Goal: Transaction & Acquisition: Purchase product/service

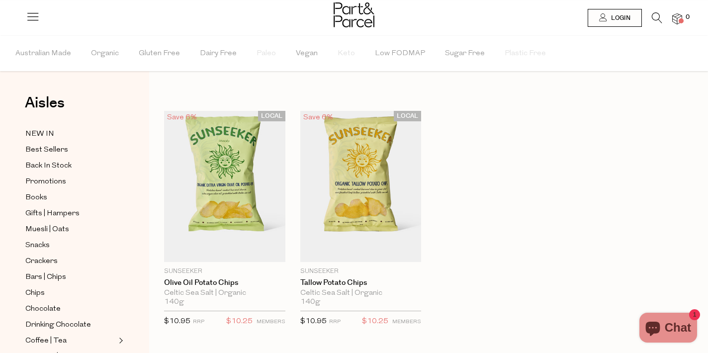
click at [658, 20] on icon at bounding box center [656, 17] width 10 height 11
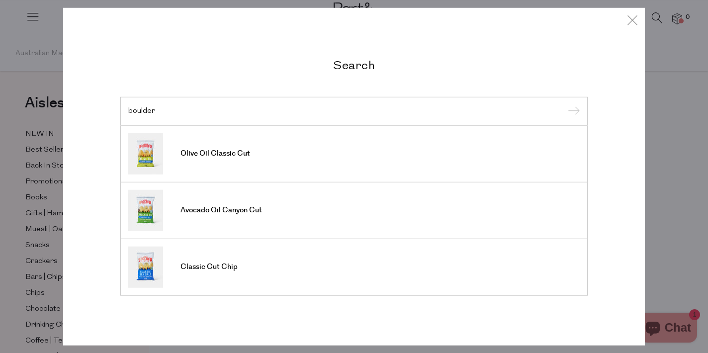
type input "boulder"
click at [564, 104] on input "submit" at bounding box center [571, 111] width 15 height 15
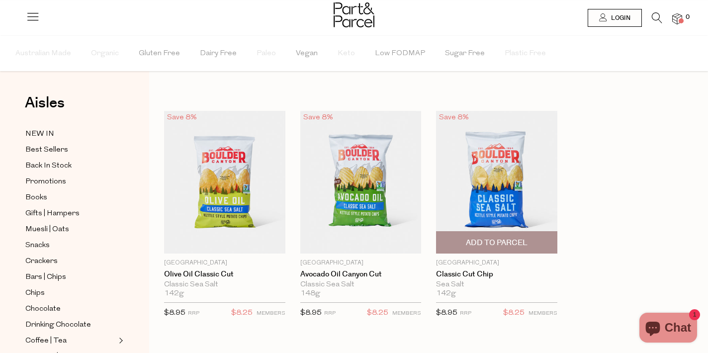
click at [470, 198] on img at bounding box center [496, 182] width 121 height 143
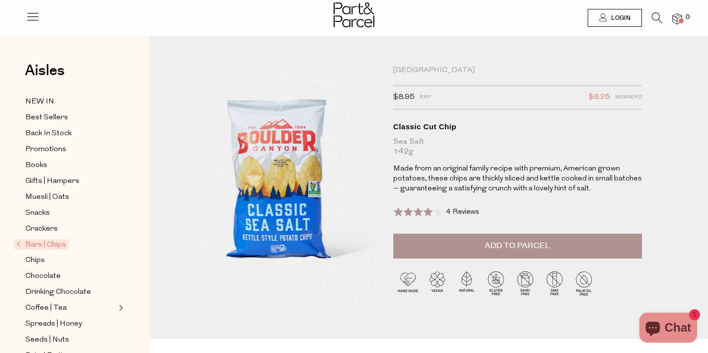
drag, startPoint x: 288, startPoint y: 153, endPoint x: 408, endPoint y: 9, distance: 187.3
click at [653, 20] on icon at bounding box center [656, 17] width 10 height 11
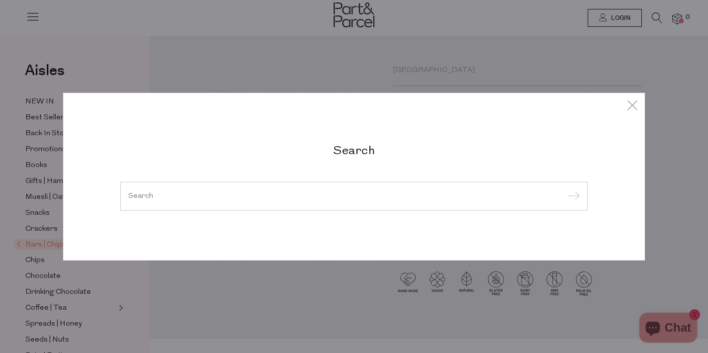
click at [187, 202] on div at bounding box center [353, 196] width 467 height 29
click at [202, 197] on input "search" at bounding box center [353, 195] width 451 height 7
paste input "SERIOUS-PUFFS-TASTY-CHEESE-100G"
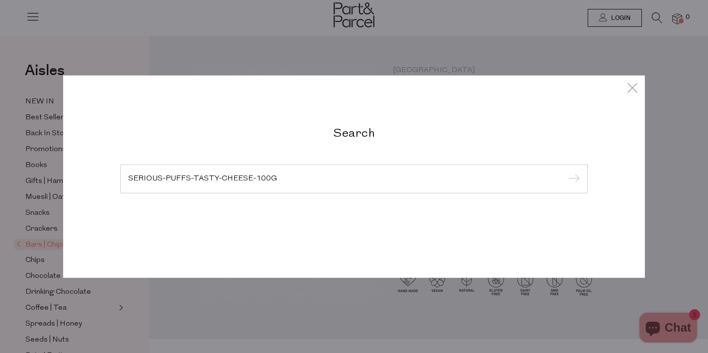
type input "SERIOUS-PUFFS-TASTY-CHEESE-100G"
click at [564, 172] on input "submit" at bounding box center [571, 179] width 15 height 15
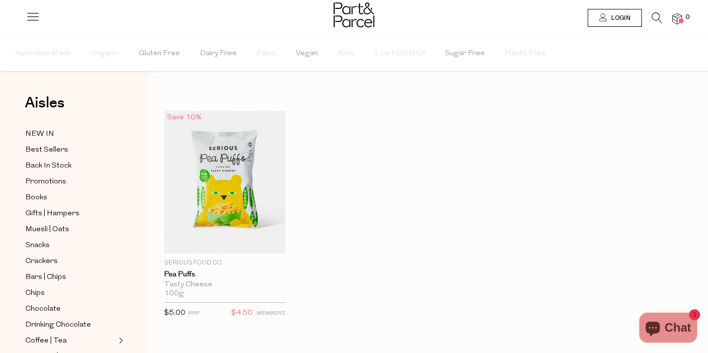
drag, startPoint x: 229, startPoint y: 167, endPoint x: 262, endPoint y: 20, distance: 150.8
click at [0, 0] on body "Ready to stock up? Close No items in your parcel. Loading Join to Save on this …" at bounding box center [354, 280] width 708 height 560
click at [657, 23] on link at bounding box center [656, 20] width 10 height 10
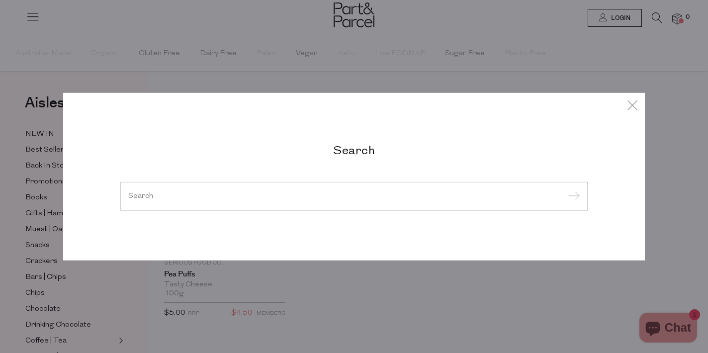
paste input "SERIOUS-CORN-SALTED-CARAMEL-100G"
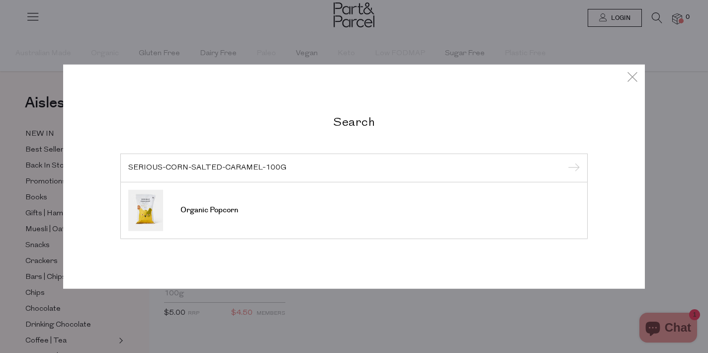
type input "SERIOUS-CORN-SALTED-CARAMEL-100G"
click at [564, 161] on input "submit" at bounding box center [571, 168] width 15 height 15
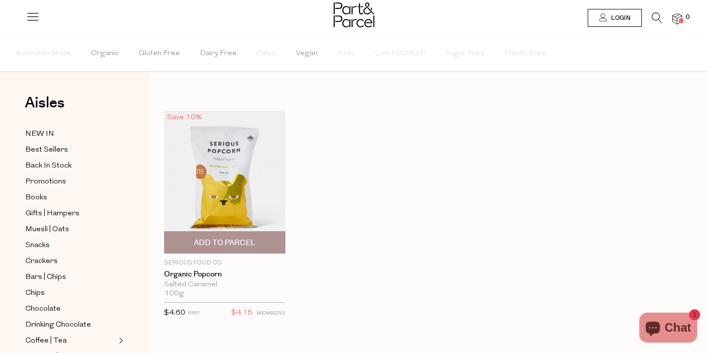
click at [229, 196] on img at bounding box center [224, 182] width 121 height 143
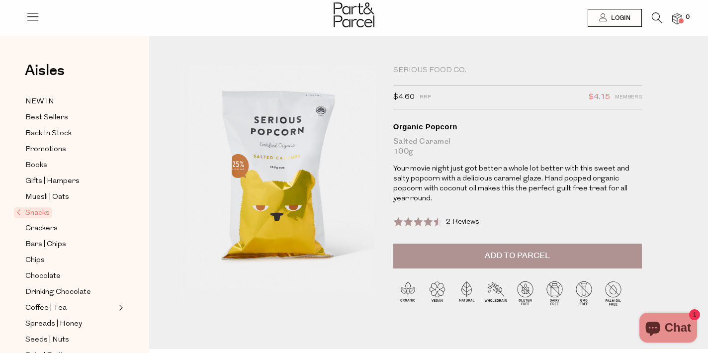
drag, startPoint x: 308, startPoint y: 139, endPoint x: 284, endPoint y: 0, distance: 140.7
click at [655, 9] on div at bounding box center [354, 16] width 708 height 32
click at [655, 19] on icon at bounding box center [656, 17] width 10 height 11
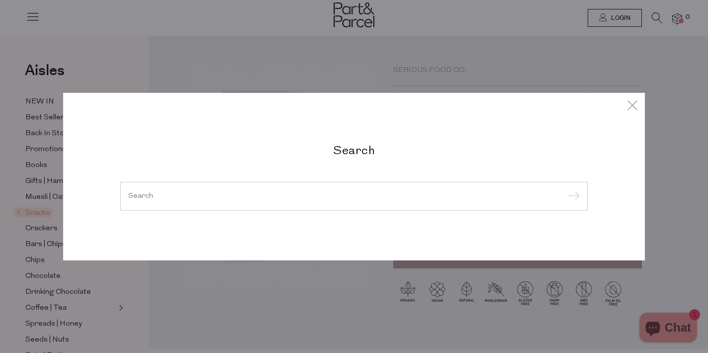
paste input "SERIOUS-CORN-DARK-CHOC-70G"
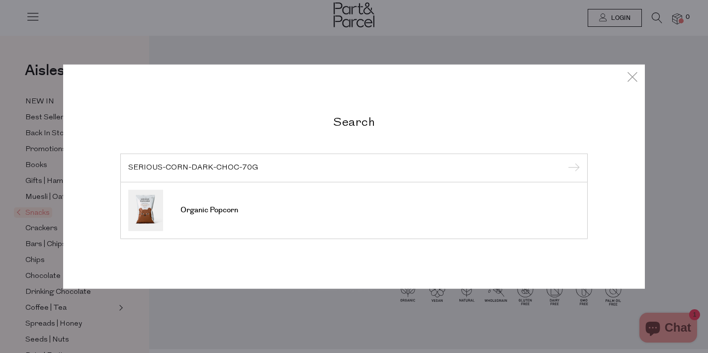
type input "SERIOUS-CORN-DARK-CHOC-70G"
click at [564, 161] on input "submit" at bounding box center [571, 168] width 15 height 15
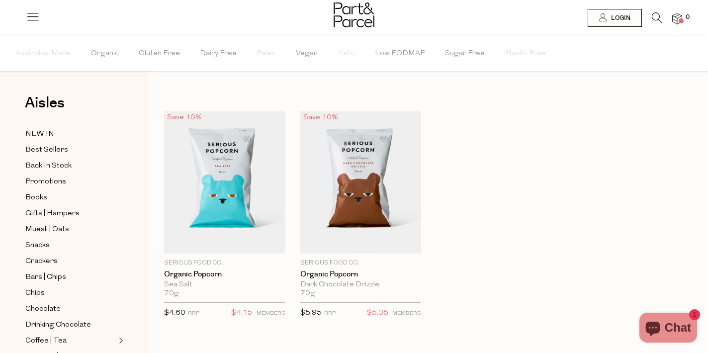
drag, startPoint x: 378, startPoint y: 167, endPoint x: 341, endPoint y: 10, distance: 161.2
click at [0, 0] on body "Ready to stock up? Close No items in your parcel. Loading Join to Save on this …" at bounding box center [354, 280] width 708 height 560
click at [654, 21] on icon at bounding box center [656, 17] width 10 height 11
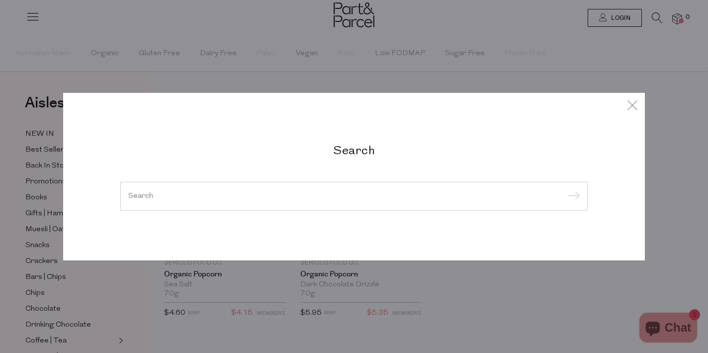
paste input "SERIOUS-CORN-SEA-SALT-70G"
type input "SERIOUS-CORN-SEA-SALT-70G"
click at [564, 189] on input "submit" at bounding box center [571, 196] width 15 height 15
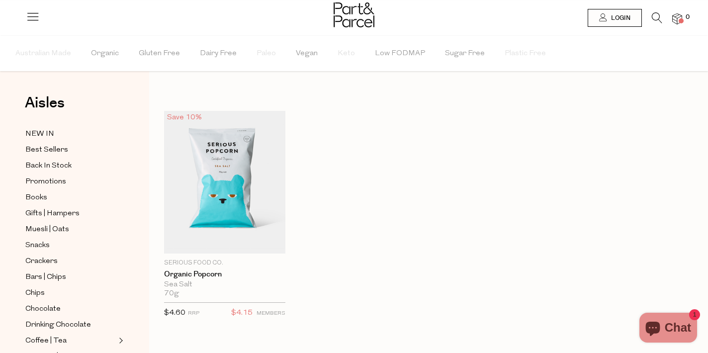
drag, startPoint x: 235, startPoint y: 183, endPoint x: 317, endPoint y: 39, distance: 166.7
click at [0, 0] on body "Ready to stock up? Close No items in your parcel. Loading Join to Save on this …" at bounding box center [354, 280] width 708 height 560
click at [654, 21] on icon at bounding box center [656, 17] width 10 height 11
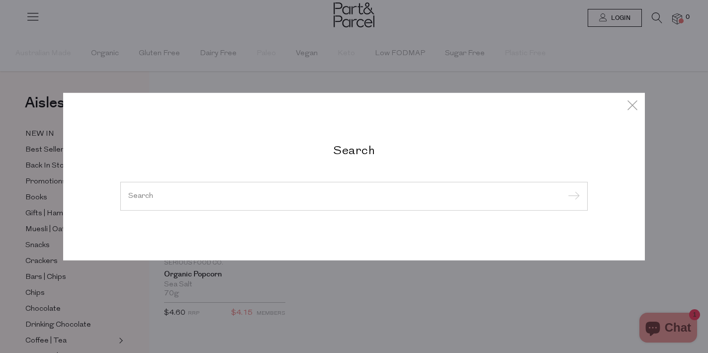
paste input "SERIOUS-CORN-SWEET-SALTY-80G"
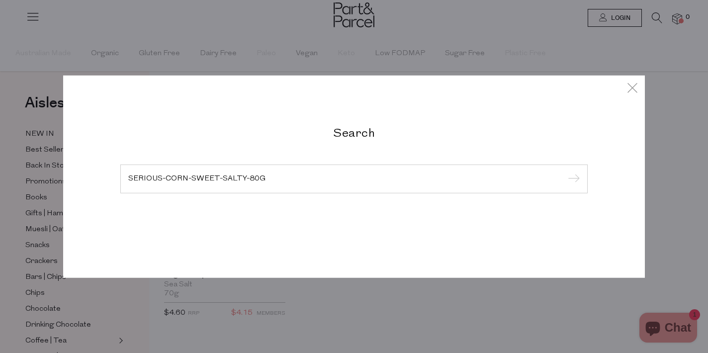
type input "SERIOUS-CORN-SWEET-SALTY-80G"
click at [564, 172] on input "submit" at bounding box center [571, 179] width 15 height 15
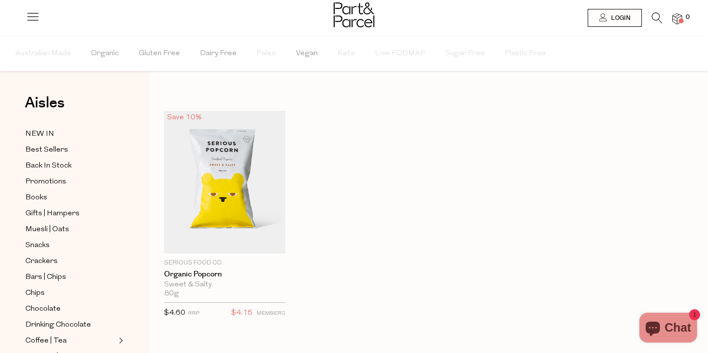
drag, startPoint x: 248, startPoint y: 181, endPoint x: 140, endPoint y: 1, distance: 210.6
click at [0, 0] on body "Ready to stock up? Close No items in your parcel. Loading Join to Save on this …" at bounding box center [354, 280] width 708 height 560
